Goal: Find specific fact: Find specific fact

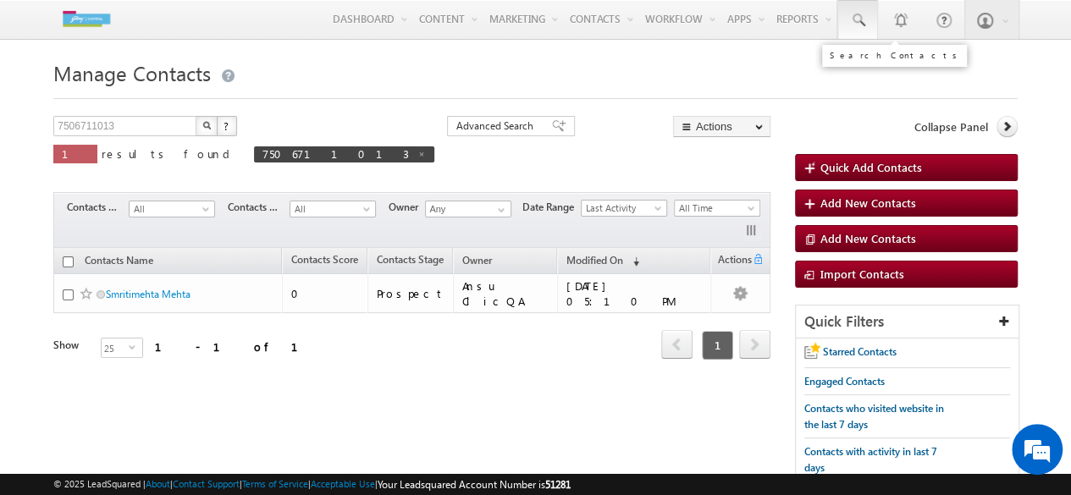
click at [864, 17] on span at bounding box center [857, 20] width 17 height 17
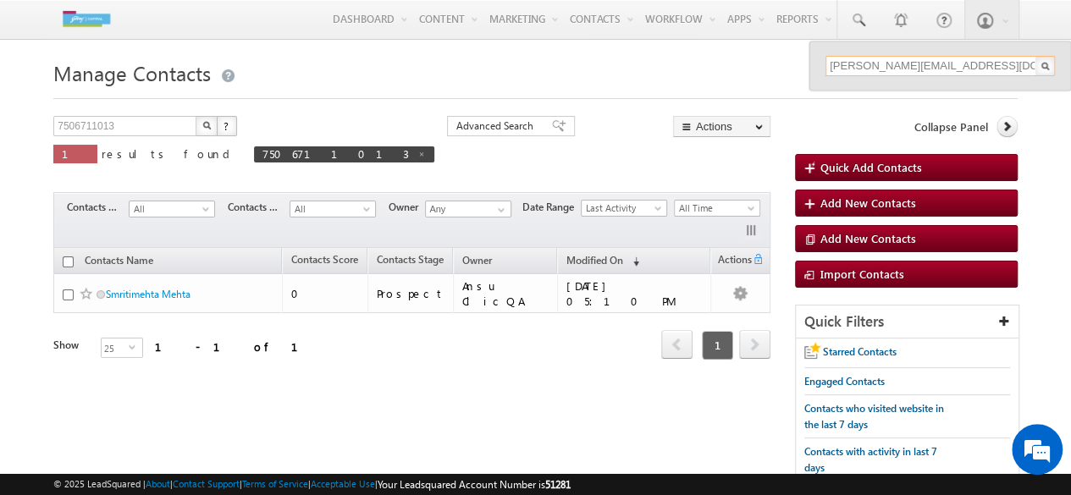
type input "[PERSON_NAME][EMAIL_ADDRESS][DOMAIN_NAME]"
